Goal: Task Accomplishment & Management: Use online tool/utility

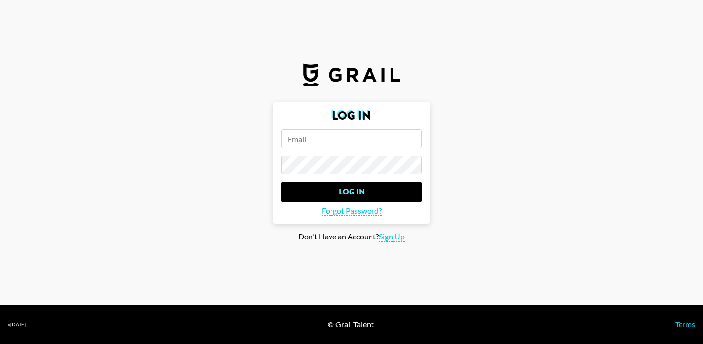
click at [343, 136] on input "email" at bounding box center [351, 138] width 141 height 19
paste input "[EMAIL_ADDRESS][DOMAIN_NAME]"
type input "[EMAIL_ADDRESS][DOMAIN_NAME]"
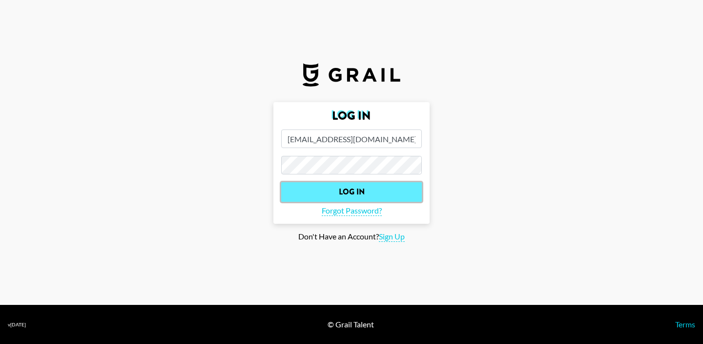
click at [316, 188] on input "Log In" at bounding box center [351, 192] width 141 height 20
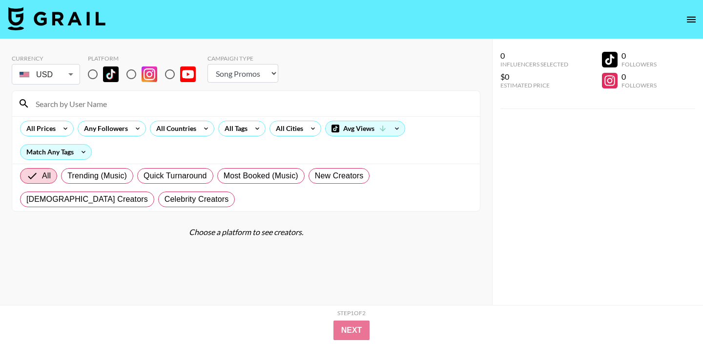
click at [67, 76] on body "Currency USD USD ​ Platform Campaign Type Choose Type... Song Promos Brand Prom…" at bounding box center [351, 191] width 703 height 383
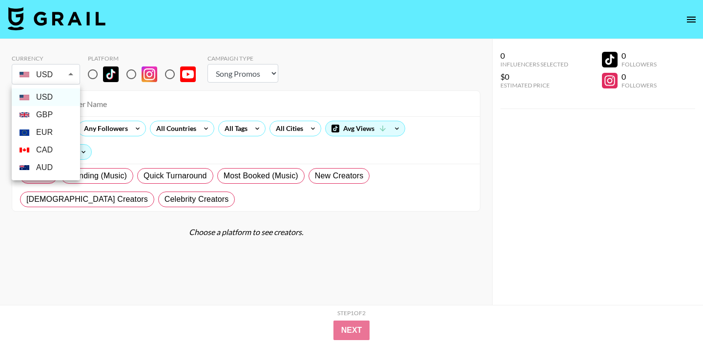
click at [67, 76] on div at bounding box center [351, 172] width 703 height 344
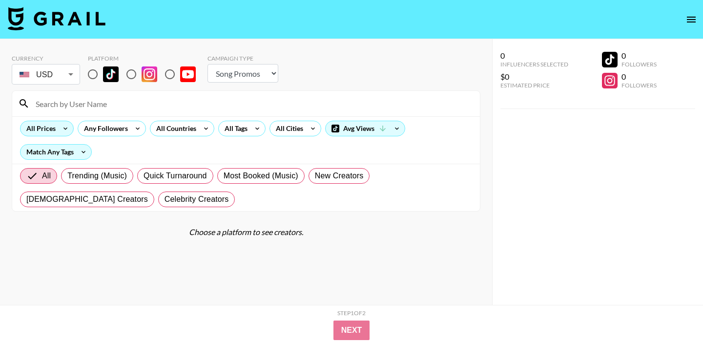
click at [60, 127] on icon at bounding box center [66, 128] width 16 height 15
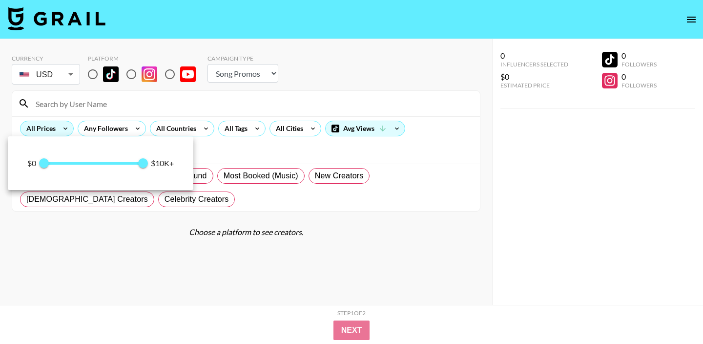
click at [60, 127] on div at bounding box center [351, 172] width 703 height 344
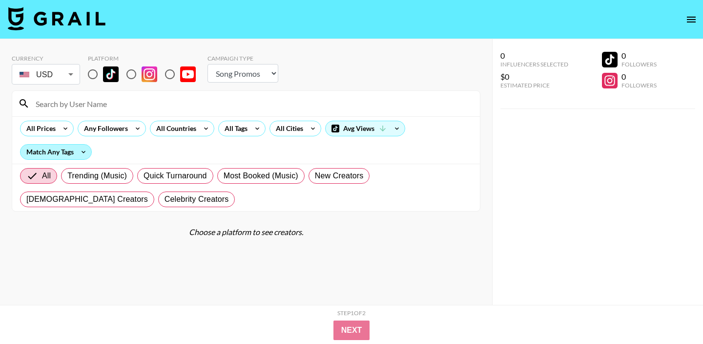
click at [64, 151] on div "Match Any Tags" at bounding box center [56, 151] width 71 height 15
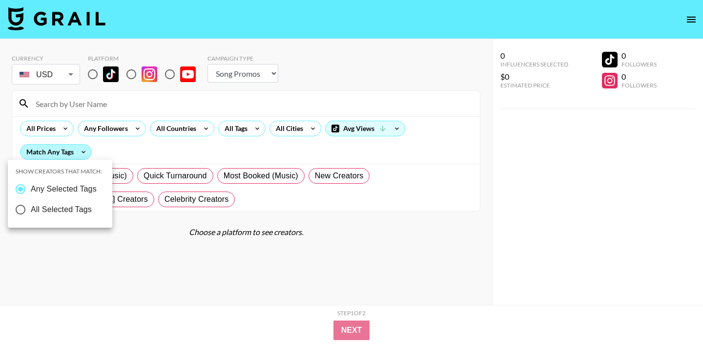
click at [64, 151] on div at bounding box center [351, 172] width 703 height 344
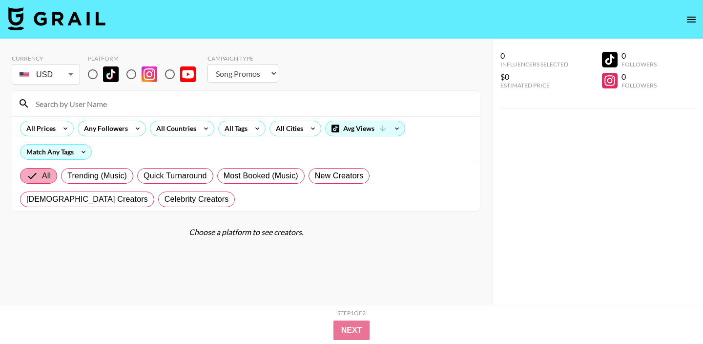
click at [56, 178] on label "All" at bounding box center [38, 176] width 37 height 16
click at [42, 178] on input "All" at bounding box center [34, 176] width 16 height 12
click at [241, 76] on select "Choose Type... Song Promos Brand Promos" at bounding box center [242, 73] width 71 height 19
select select "Brand"
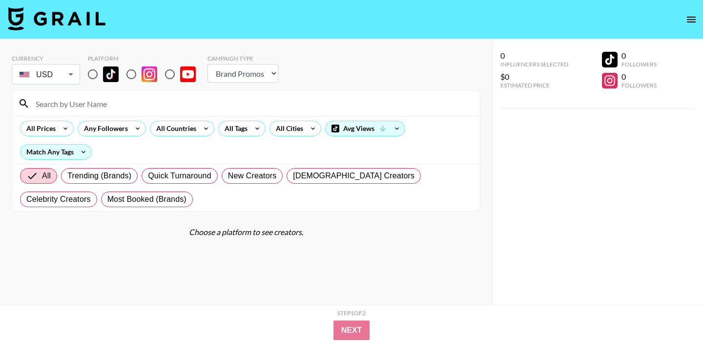
scroll to position [39, 0]
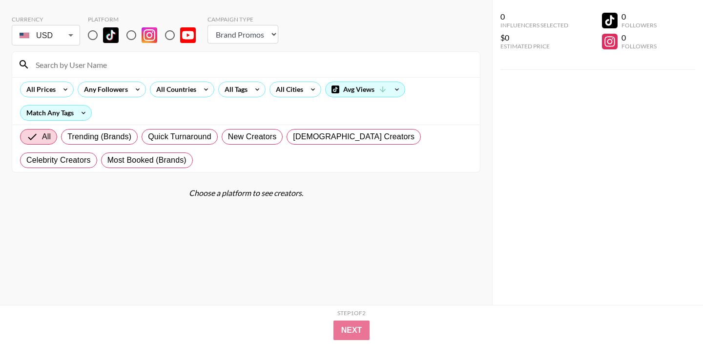
click at [96, 98] on div "All Prices Any Followers All Countries All Tags All Cities Avg Views Match Any …" at bounding box center [246, 100] width 468 height 47
click at [104, 92] on div "Any Followers" at bounding box center [104, 89] width 52 height 15
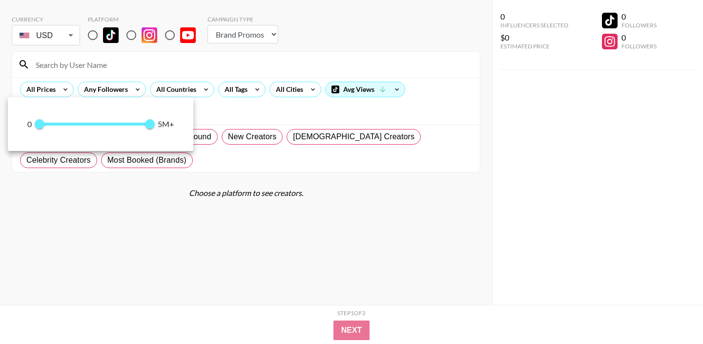
click at [216, 152] on div at bounding box center [351, 172] width 703 height 344
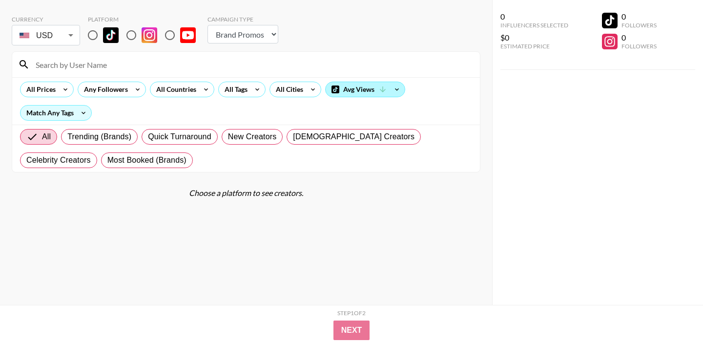
drag, startPoint x: 371, startPoint y: 108, endPoint x: 380, endPoint y: 96, distance: 15.4
click at [371, 107] on div "All Prices Any Followers All Countries All Tags All Cities Avg Views Match Any …" at bounding box center [246, 100] width 468 height 47
click at [381, 95] on div "Avg Views" at bounding box center [365, 89] width 79 height 15
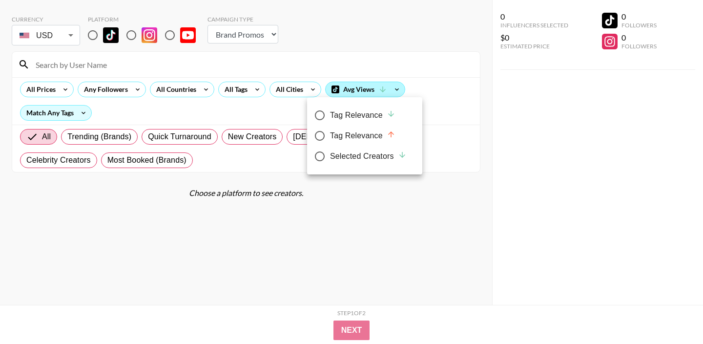
click at [381, 95] on div at bounding box center [351, 172] width 703 height 344
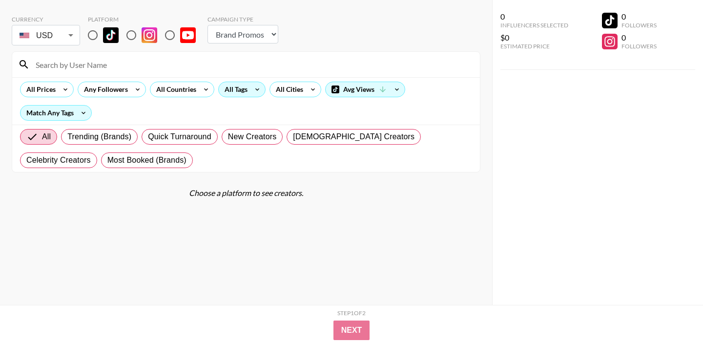
click at [256, 90] on icon at bounding box center [257, 89] width 16 height 15
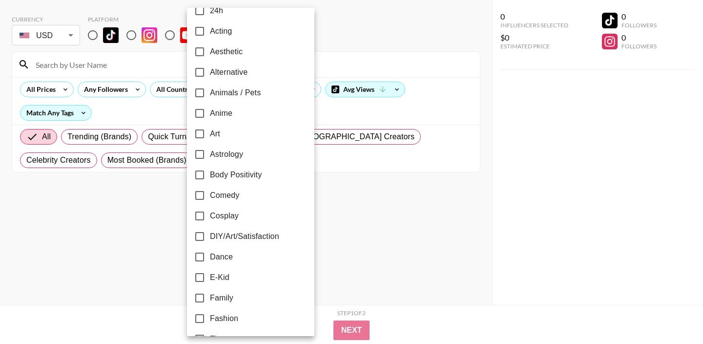
scroll to position [0, 0]
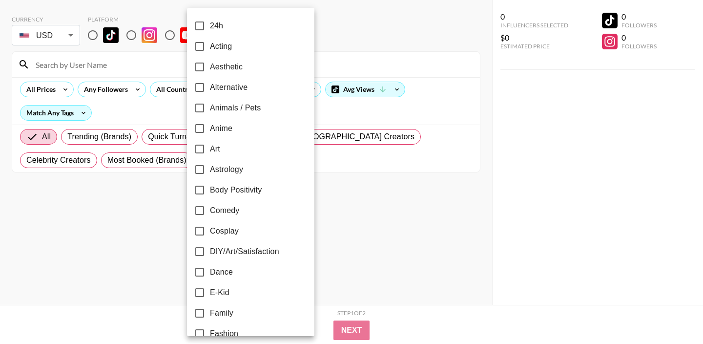
click at [250, 66] on label "Aesthetic" at bounding box center [243, 67] width 109 height 21
click at [210, 66] on input "Aesthetic" at bounding box center [199, 67] width 21 height 21
checkbox input "true"
click at [350, 310] on div at bounding box center [351, 172] width 703 height 344
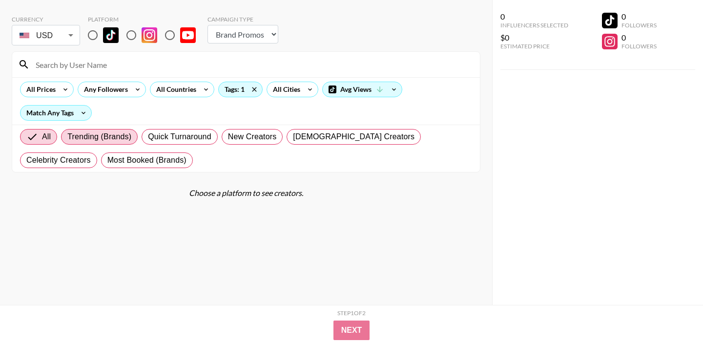
click at [109, 131] on span "Trending (Brands)" at bounding box center [99, 137] width 64 height 12
click at [67, 137] on input "Trending (Brands)" at bounding box center [67, 137] width 0 height 0
radio input "true"
click at [35, 138] on span "All" at bounding box center [30, 137] width 9 height 12
click at [26, 137] on input "All" at bounding box center [26, 137] width 0 height 0
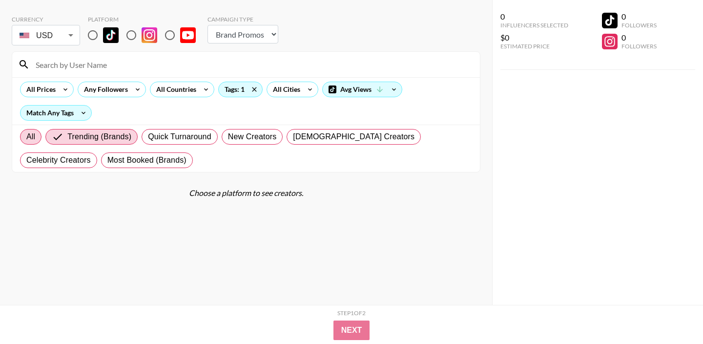
radio input "true"
click at [135, 37] on input "radio" at bounding box center [131, 35] width 21 height 21
radio input "true"
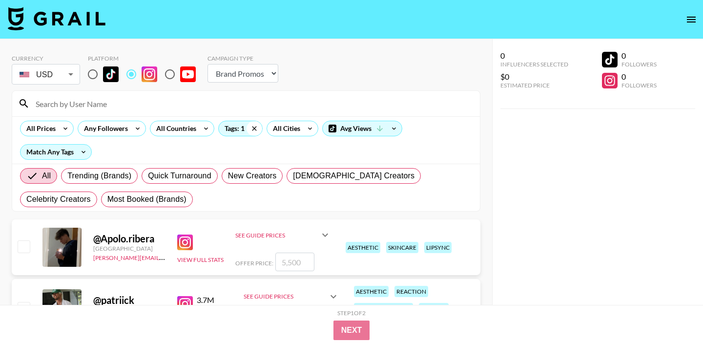
click at [254, 132] on icon at bounding box center [254, 128] width 16 height 15
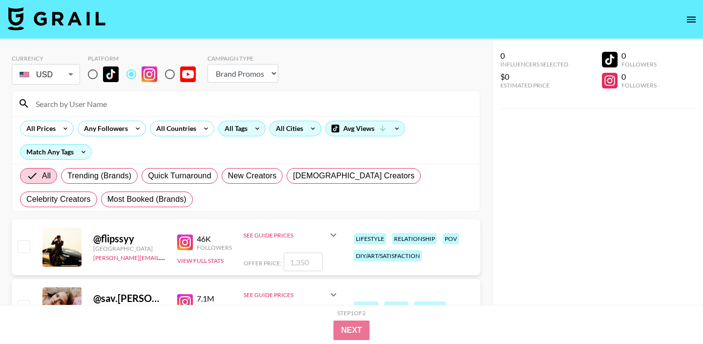
click at [287, 135] on div "All Cities" at bounding box center [287, 128] width 35 height 15
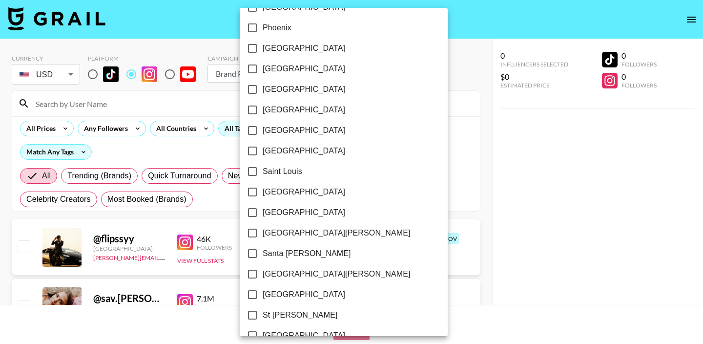
scroll to position [1430, 0]
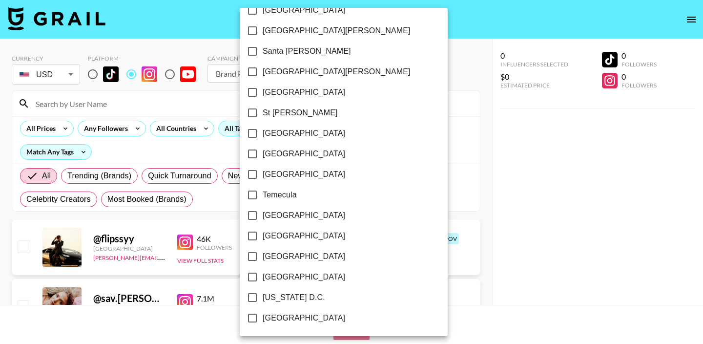
click at [276, 206] on label "[GEOGRAPHIC_DATA]" at bounding box center [337, 215] width 190 height 21
click at [263, 206] on input "[GEOGRAPHIC_DATA]" at bounding box center [252, 215] width 21 height 21
checkbox input "true"
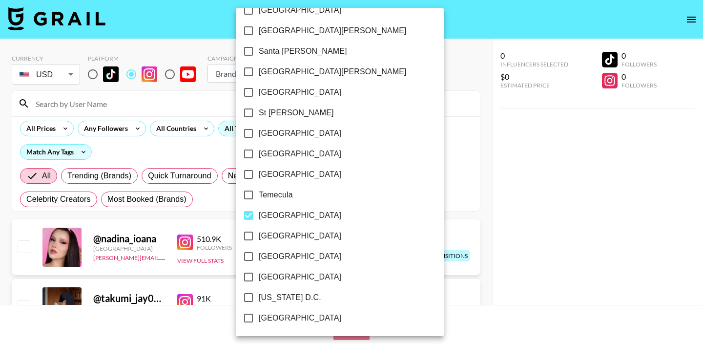
click at [443, 150] on div at bounding box center [351, 172] width 703 height 344
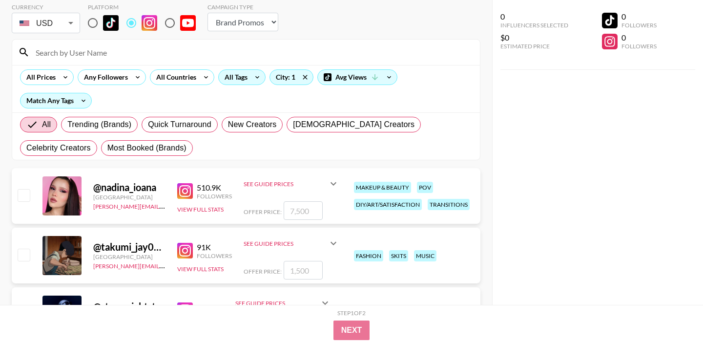
scroll to position [36, 0]
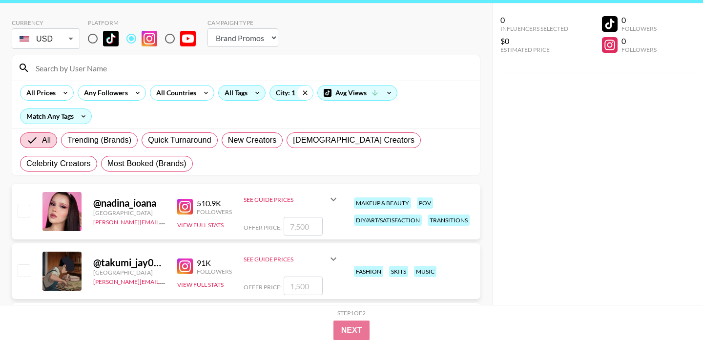
click at [309, 90] on icon at bounding box center [305, 92] width 16 height 15
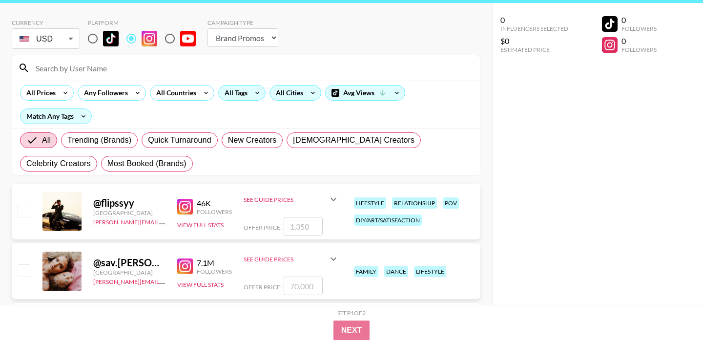
click at [308, 91] on icon at bounding box center [313, 92] width 16 height 15
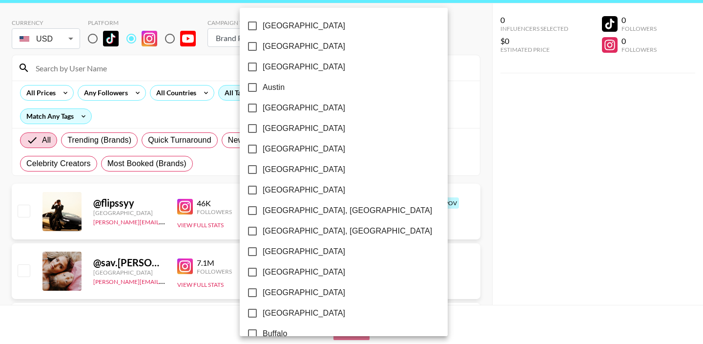
click at [272, 159] on label "[GEOGRAPHIC_DATA]" at bounding box center [337, 169] width 190 height 21
click at [263, 159] on input "[GEOGRAPHIC_DATA]" at bounding box center [252, 169] width 21 height 21
checkbox input "true"
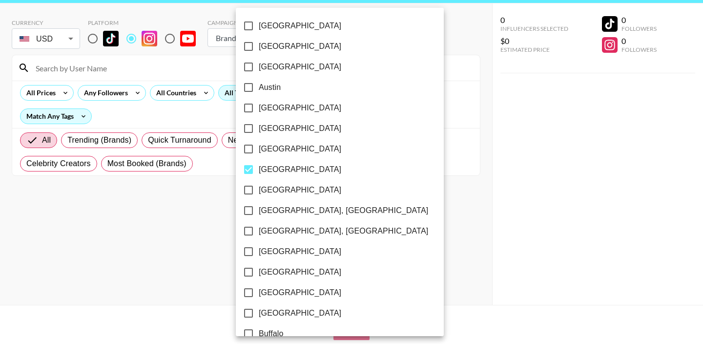
click at [271, 154] on span "[GEOGRAPHIC_DATA]" at bounding box center [300, 149] width 82 height 12
click at [259, 154] on input "[GEOGRAPHIC_DATA]" at bounding box center [248, 149] width 21 height 21
checkbox input "true"
click at [268, 165] on span "[GEOGRAPHIC_DATA]" at bounding box center [300, 170] width 82 height 12
click at [259, 165] on input "[GEOGRAPHIC_DATA]" at bounding box center [248, 169] width 21 height 21
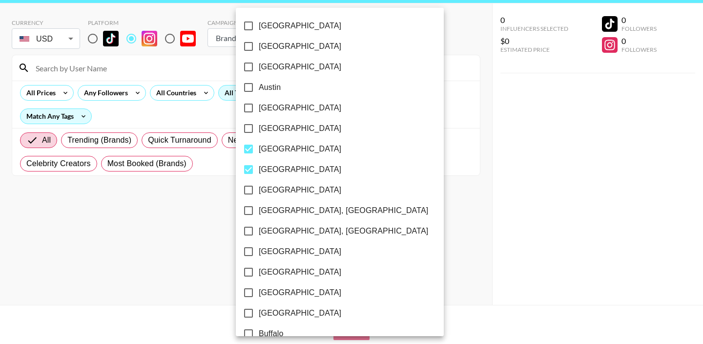
checkbox input "false"
click at [375, 205] on div at bounding box center [351, 172] width 703 height 344
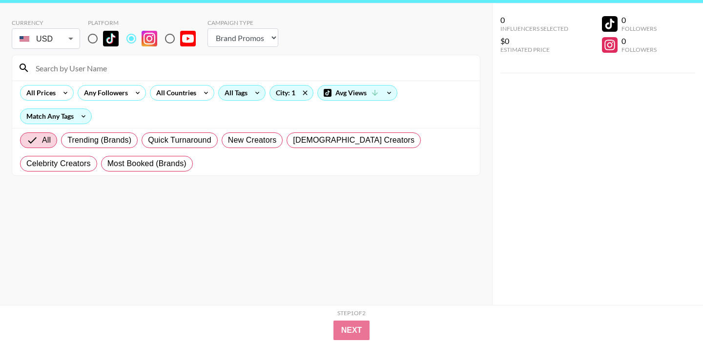
scroll to position [0, 0]
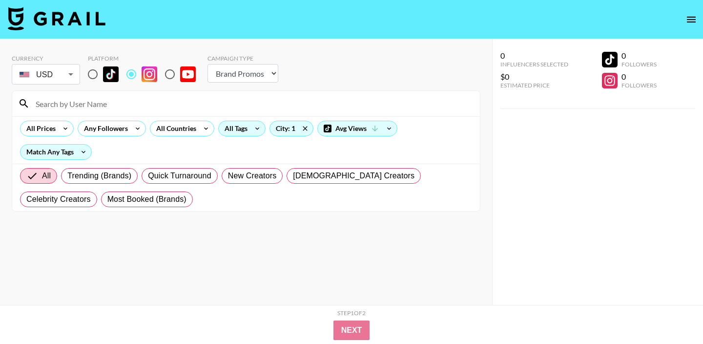
click at [106, 81] on img at bounding box center [111, 74] width 16 height 16
click at [103, 81] on input "radio" at bounding box center [92, 74] width 21 height 21
radio input "true"
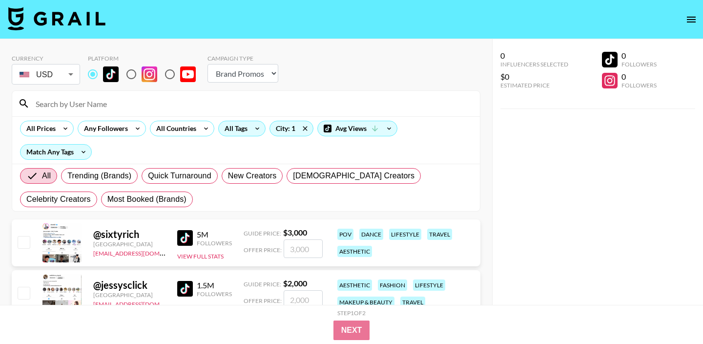
click at [172, 76] on input "radio" at bounding box center [170, 74] width 21 height 21
radio input "true"
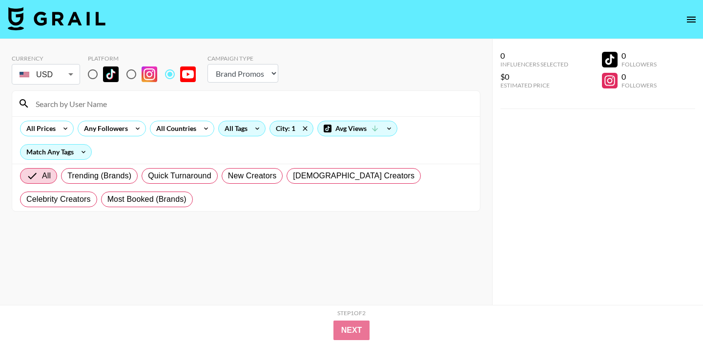
click at [129, 74] on input "radio" at bounding box center [131, 74] width 21 height 21
radio input "true"
click at [306, 130] on icon at bounding box center [305, 128] width 4 height 4
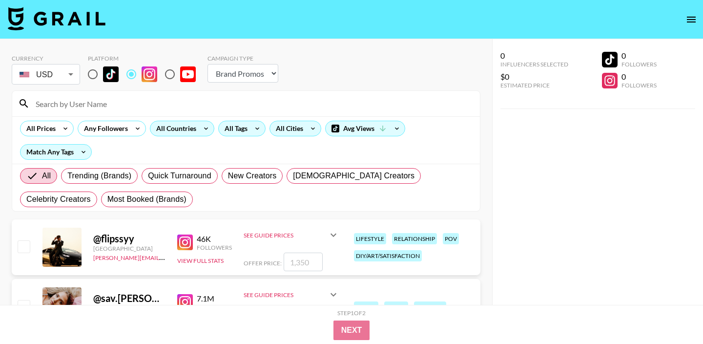
click at [180, 135] on div "All Countries" at bounding box center [174, 128] width 48 height 15
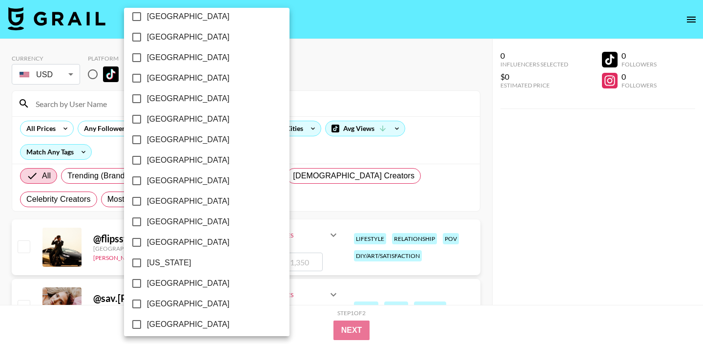
scroll to position [36, 0]
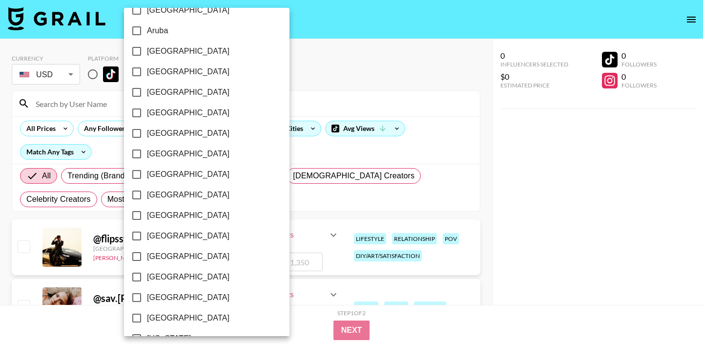
click at [178, 189] on label "[GEOGRAPHIC_DATA]" at bounding box center [199, 195] width 147 height 21
click at [147, 189] on input "[GEOGRAPHIC_DATA]" at bounding box center [136, 195] width 21 height 21
checkbox input "true"
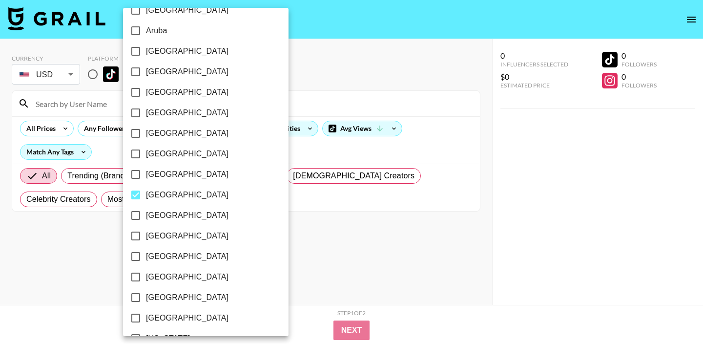
click at [283, 237] on div at bounding box center [351, 172] width 703 height 344
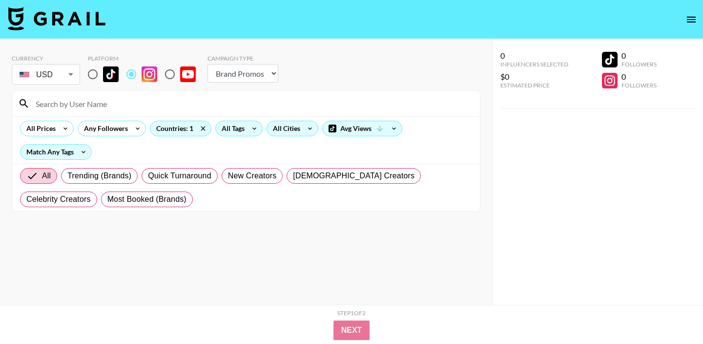
click at [163, 71] on input "radio" at bounding box center [170, 74] width 21 height 21
radio input "true"
click at [108, 76] on img at bounding box center [111, 74] width 16 height 16
click at [103, 76] on input "radio" at bounding box center [92, 74] width 21 height 21
radio input "true"
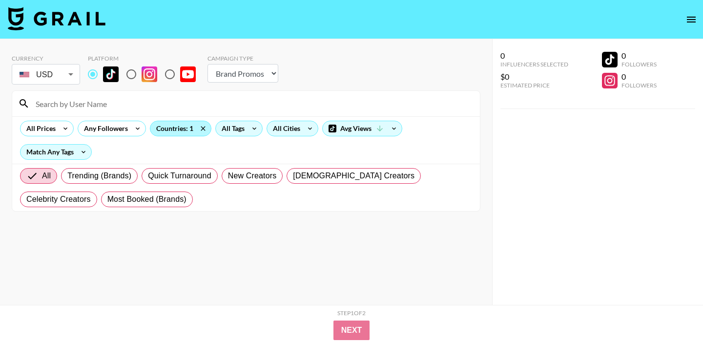
click at [191, 134] on div "Countries: 1" at bounding box center [180, 128] width 61 height 15
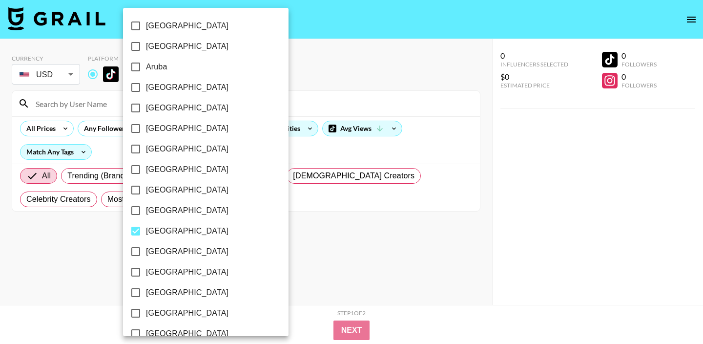
click at [158, 234] on span "[GEOGRAPHIC_DATA]" at bounding box center [187, 231] width 82 height 12
click at [146, 234] on input "[GEOGRAPHIC_DATA]" at bounding box center [135, 231] width 21 height 21
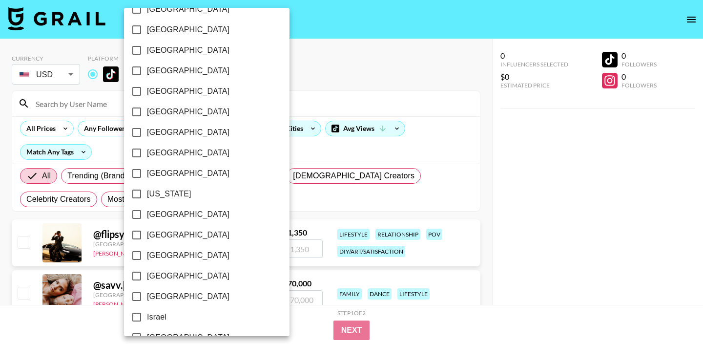
scroll to position [160, 0]
click at [160, 68] on span "[GEOGRAPHIC_DATA]" at bounding box center [188, 71] width 82 height 12
click at [147, 68] on input "[GEOGRAPHIC_DATA]" at bounding box center [136, 71] width 21 height 21
checkbox input "true"
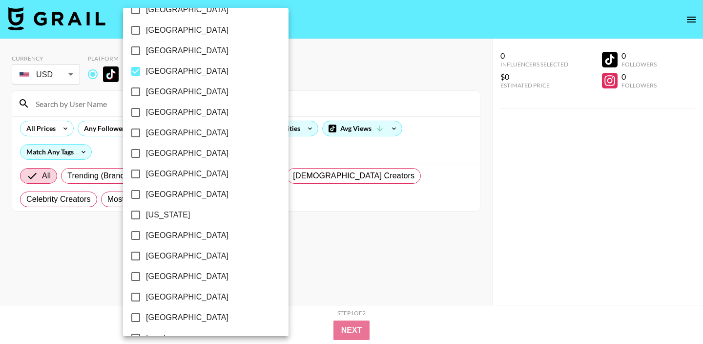
click at [103, 268] on div at bounding box center [351, 172] width 703 height 344
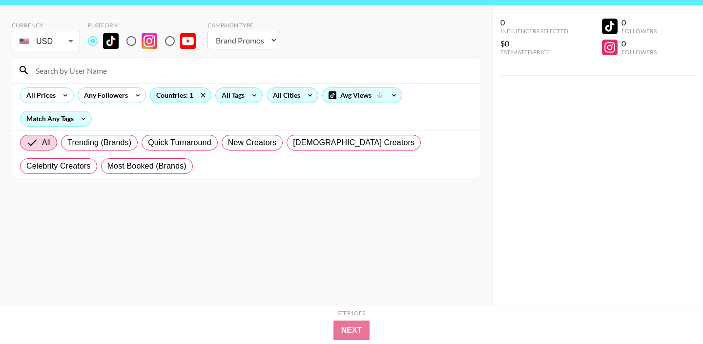
scroll to position [39, 0]
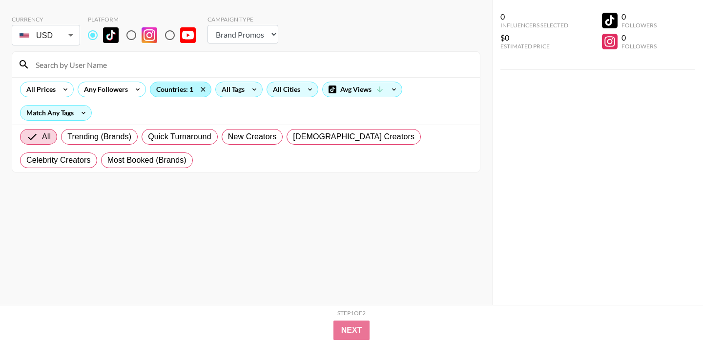
click at [189, 86] on div "Countries: 1" at bounding box center [180, 89] width 61 height 15
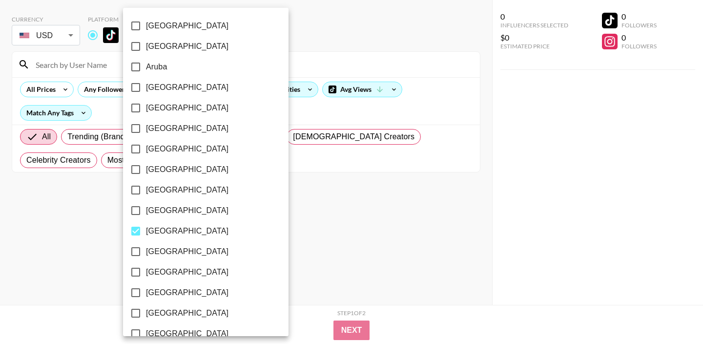
click at [161, 227] on span "[GEOGRAPHIC_DATA]" at bounding box center [187, 231] width 82 height 12
click at [146, 227] on input "[GEOGRAPHIC_DATA]" at bounding box center [135, 231] width 21 height 21
checkbox input "false"
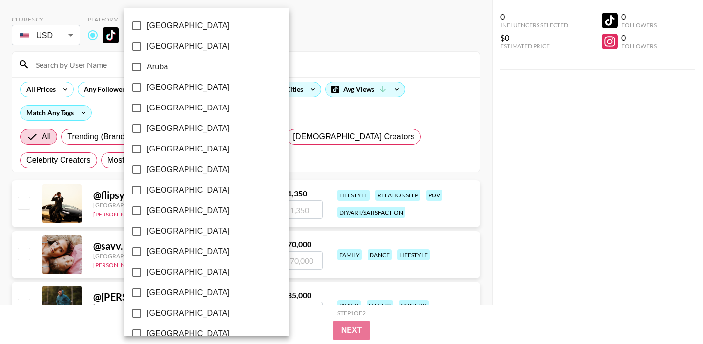
click at [162, 191] on span "[GEOGRAPHIC_DATA]" at bounding box center [188, 190] width 82 height 12
click at [147, 191] on input "[GEOGRAPHIC_DATA]" at bounding box center [136, 190] width 21 height 21
checkbox input "true"
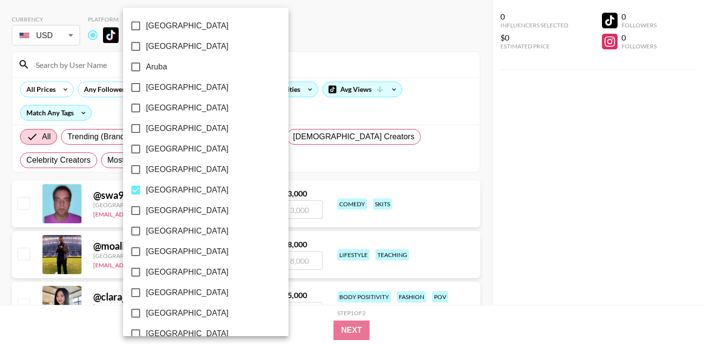
click at [248, 122] on div at bounding box center [351, 172] width 703 height 344
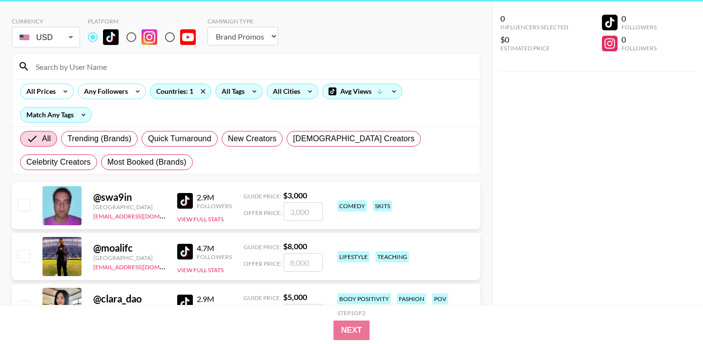
scroll to position [0, 0]
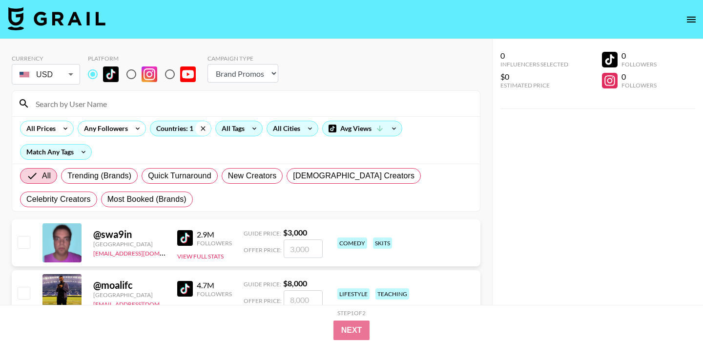
click at [201, 129] on icon at bounding box center [203, 128] width 4 height 4
click at [72, 156] on div "Match Any Tags" at bounding box center [56, 151] width 71 height 15
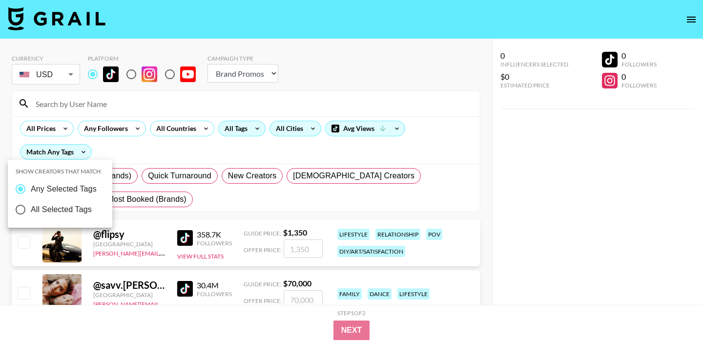
click at [126, 145] on div at bounding box center [351, 172] width 703 height 344
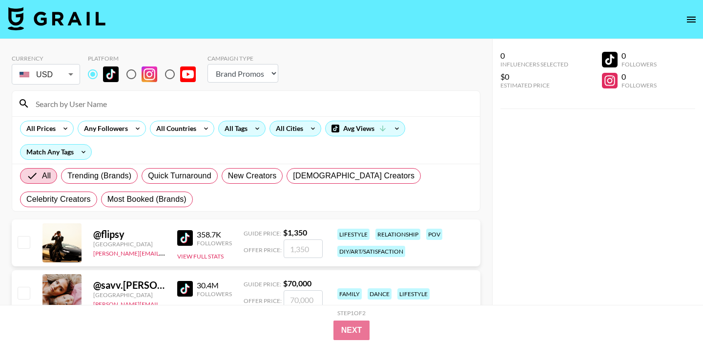
click at [233, 132] on div "All Tags" at bounding box center [234, 128] width 31 height 15
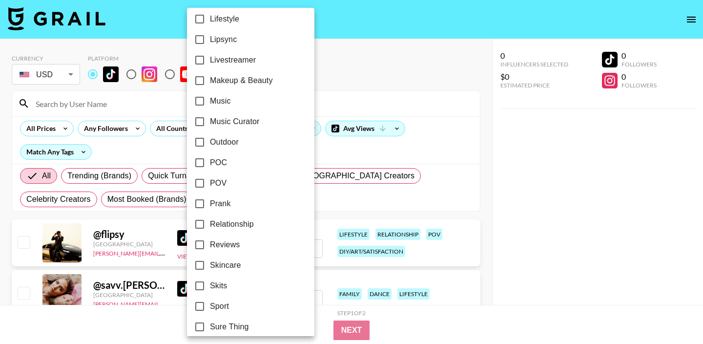
scroll to position [590, 0]
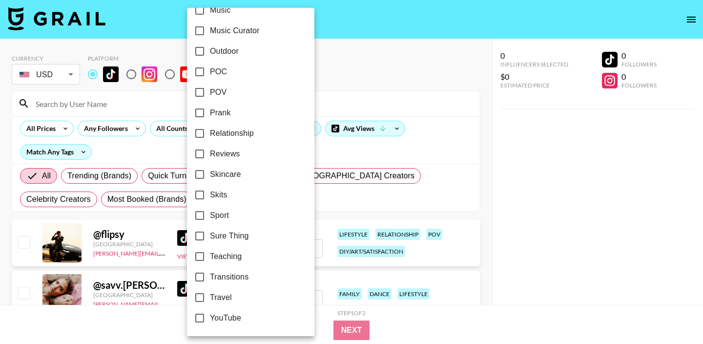
click at [334, 146] on div at bounding box center [351, 172] width 703 height 344
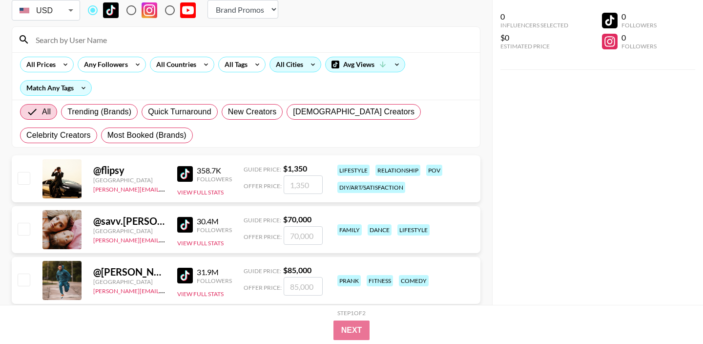
scroll to position [76, 0]
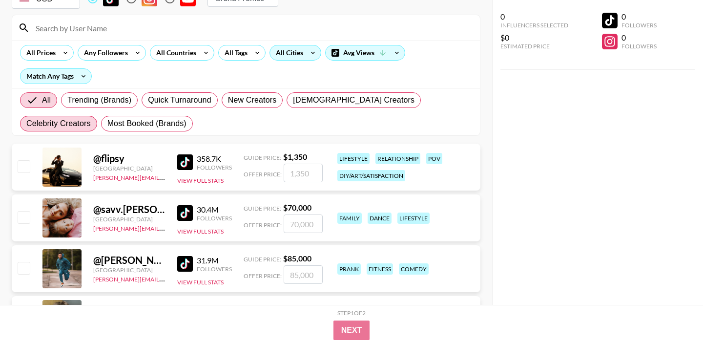
click at [91, 118] on span "Celebrity Creators" at bounding box center [58, 124] width 64 height 12
click at [26, 123] on input "Celebrity Creators" at bounding box center [26, 123] width 0 height 0
radio input "true"
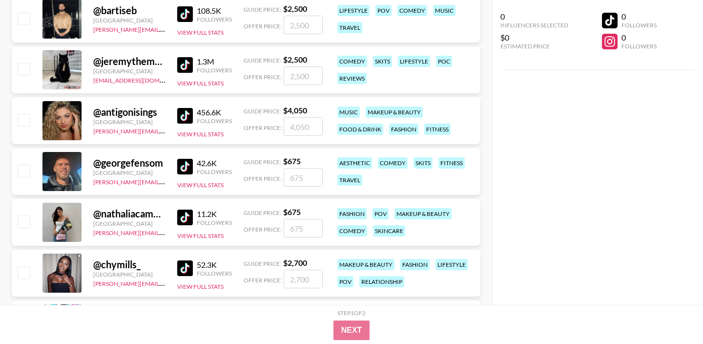
scroll to position [2273, 0]
